Goal: Obtain resource: Download file/media

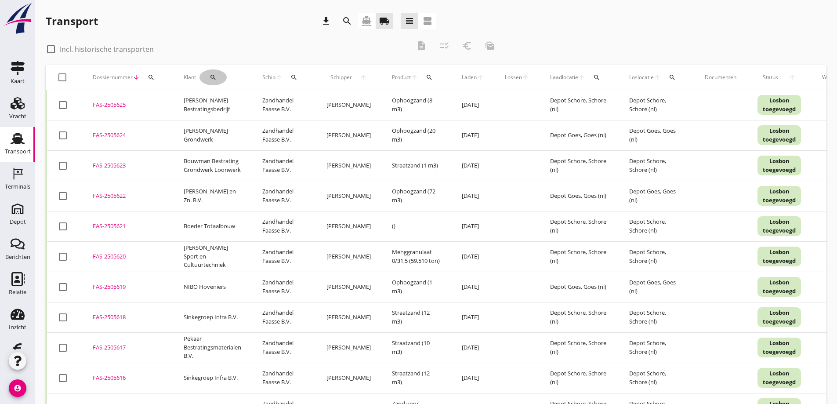
click at [211, 77] on icon "search" at bounding box center [213, 77] width 7 height 7
click at [226, 98] on input "Zoeken op opdrachtgever..." at bounding box center [248, 103] width 91 height 14
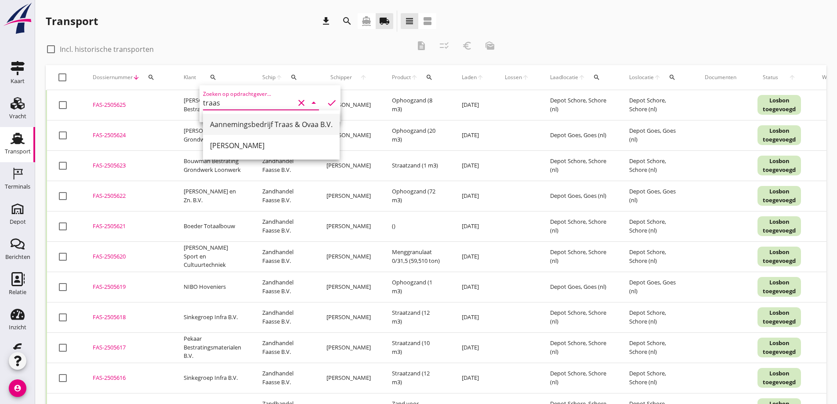
click at [233, 120] on div "Aannemingsbedrijf Traas & Ovaa B.V." at bounding box center [271, 124] width 123 height 11
type input "Aannemingsbedrijf Traas & Ovaa B.V."
click at [327, 101] on icon "check" at bounding box center [332, 103] width 11 height 11
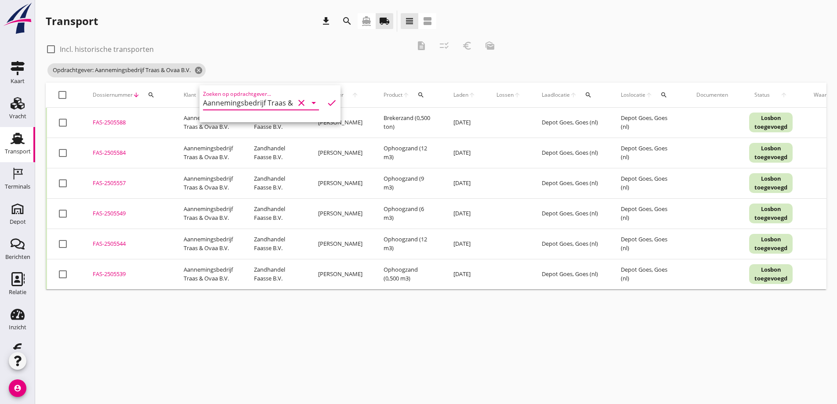
click at [313, 44] on div "check_box_outline_blank Incl. historische transporten" at bounding box center [228, 48] width 364 height 12
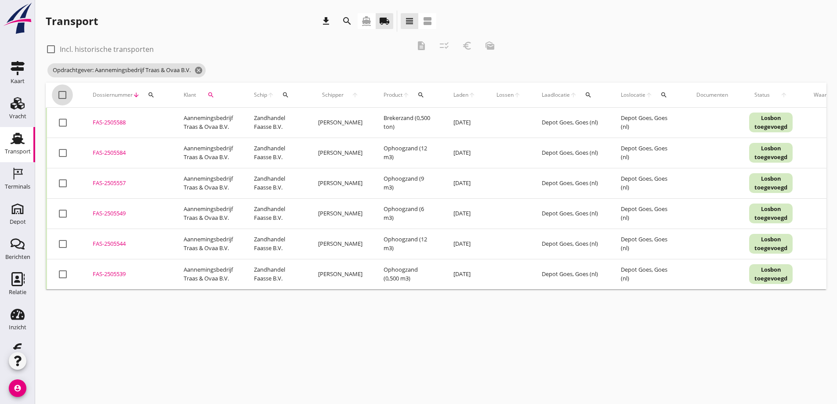
click at [66, 97] on div at bounding box center [62, 94] width 15 height 15
checkbox input "true"
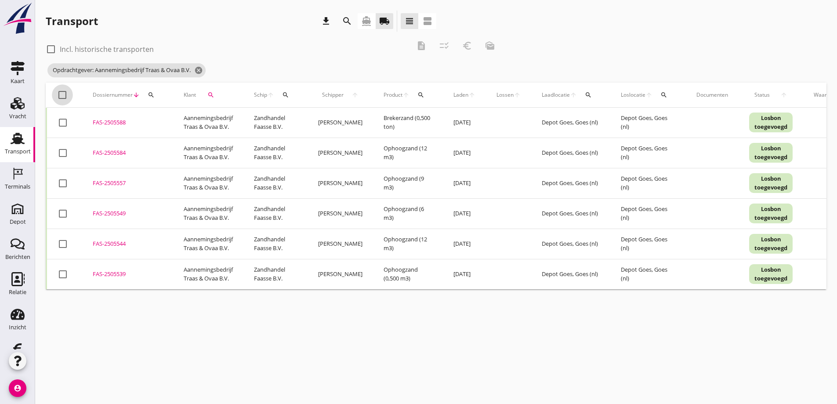
checkbox input "true"
click at [446, 45] on icon "checklist_rtl" at bounding box center [444, 45] width 11 height 11
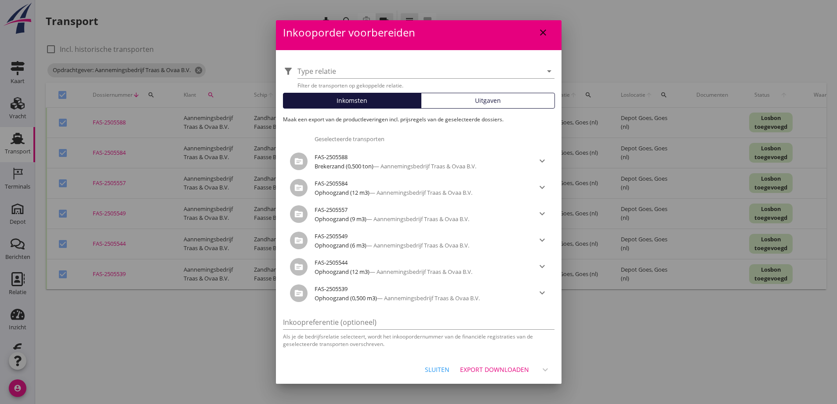
scroll to position [6, 0]
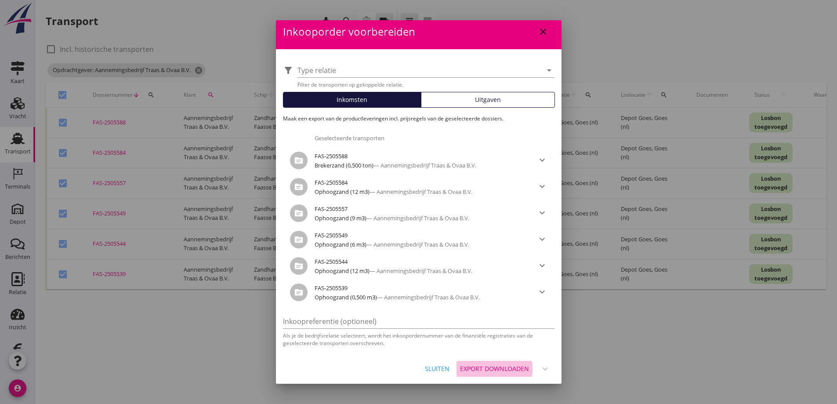
click at [488, 371] on div "Export downloaden" at bounding box center [494, 368] width 69 height 9
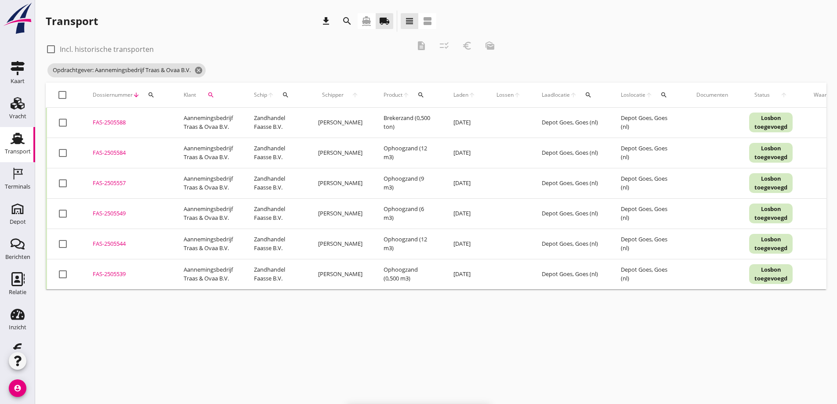
checkbox input "false"
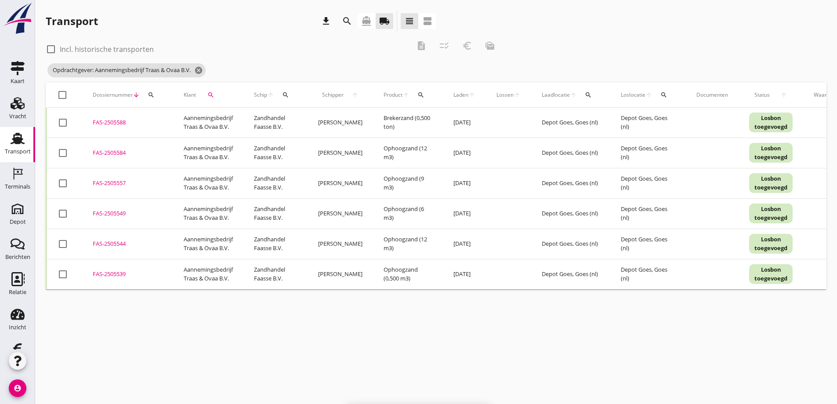
checkbox input "false"
click at [61, 95] on div at bounding box center [62, 94] width 15 height 15
checkbox input "true"
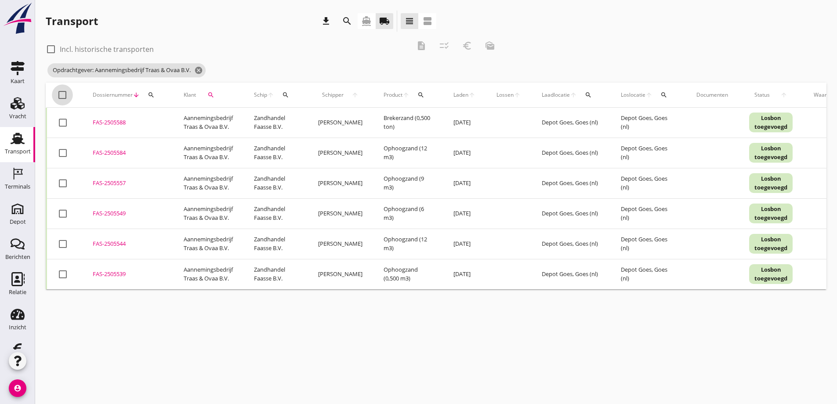
checkbox input "true"
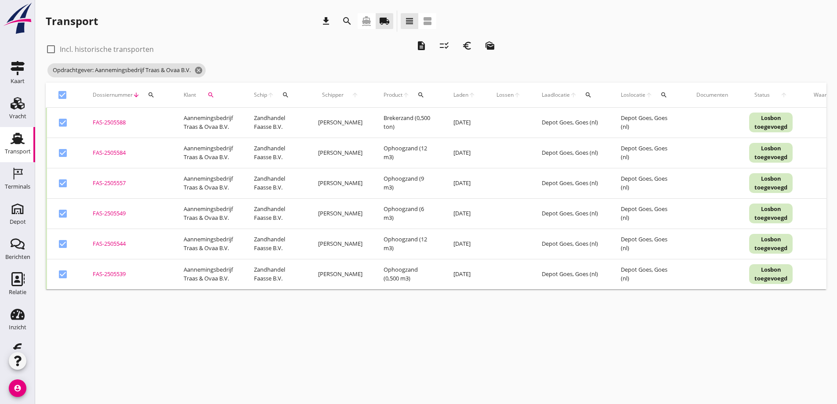
click at [64, 185] on div at bounding box center [62, 183] width 15 height 15
checkbox input "false"
click at [64, 96] on div at bounding box center [62, 94] width 15 height 15
checkbox input "false"
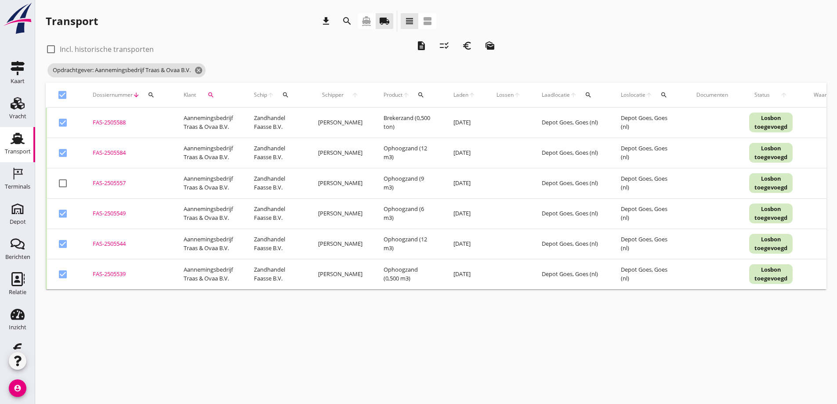
checkbox input "false"
click at [203, 69] on icon "cancel" at bounding box center [198, 70] width 9 height 9
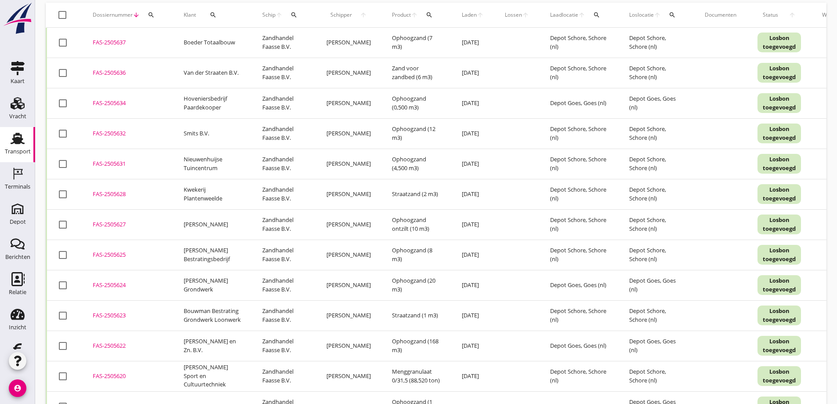
scroll to position [0, 0]
